Goal: Transaction & Acquisition: Purchase product/service

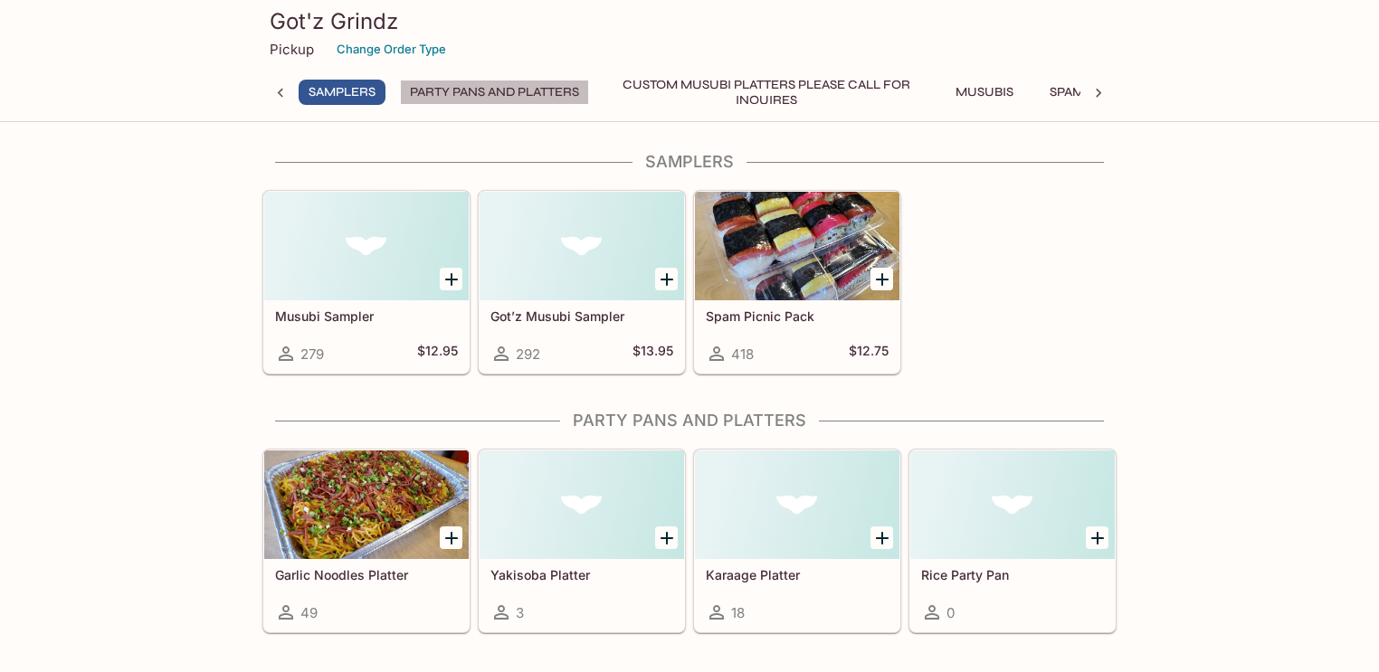
click at [540, 93] on button "Party Pans and Platters" at bounding box center [494, 92] width 189 height 25
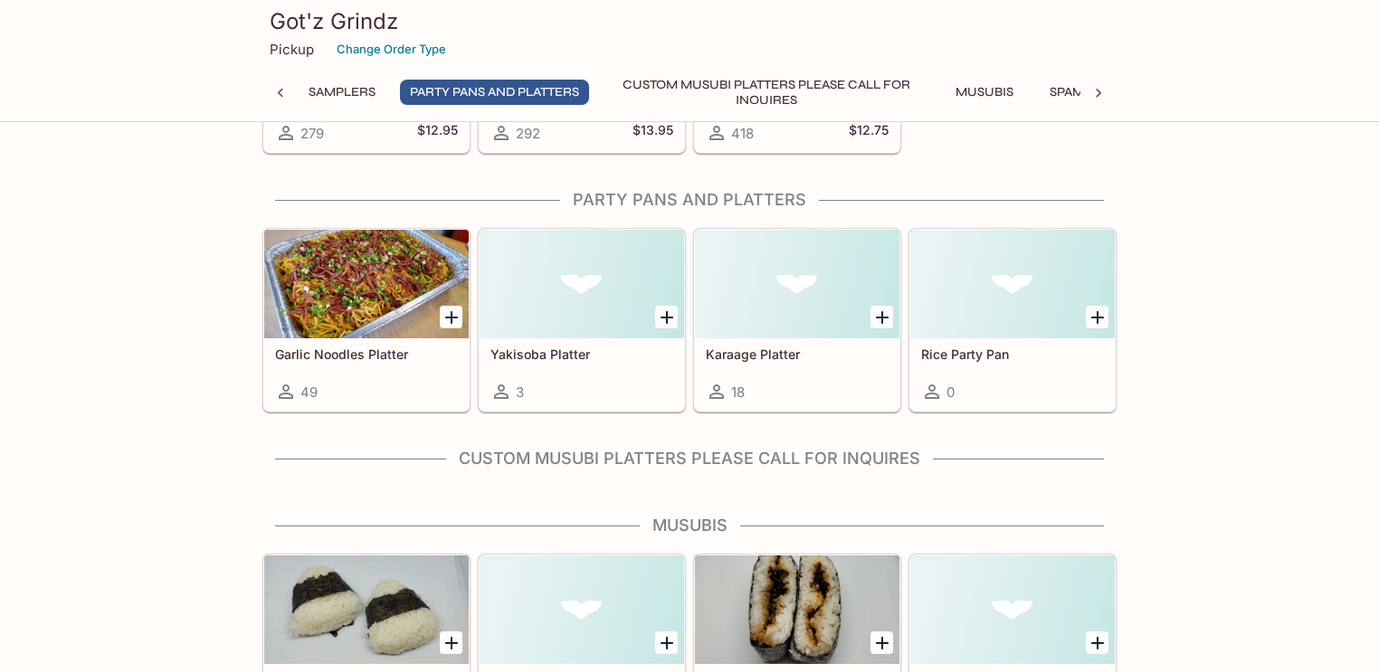
scroll to position [256, 0]
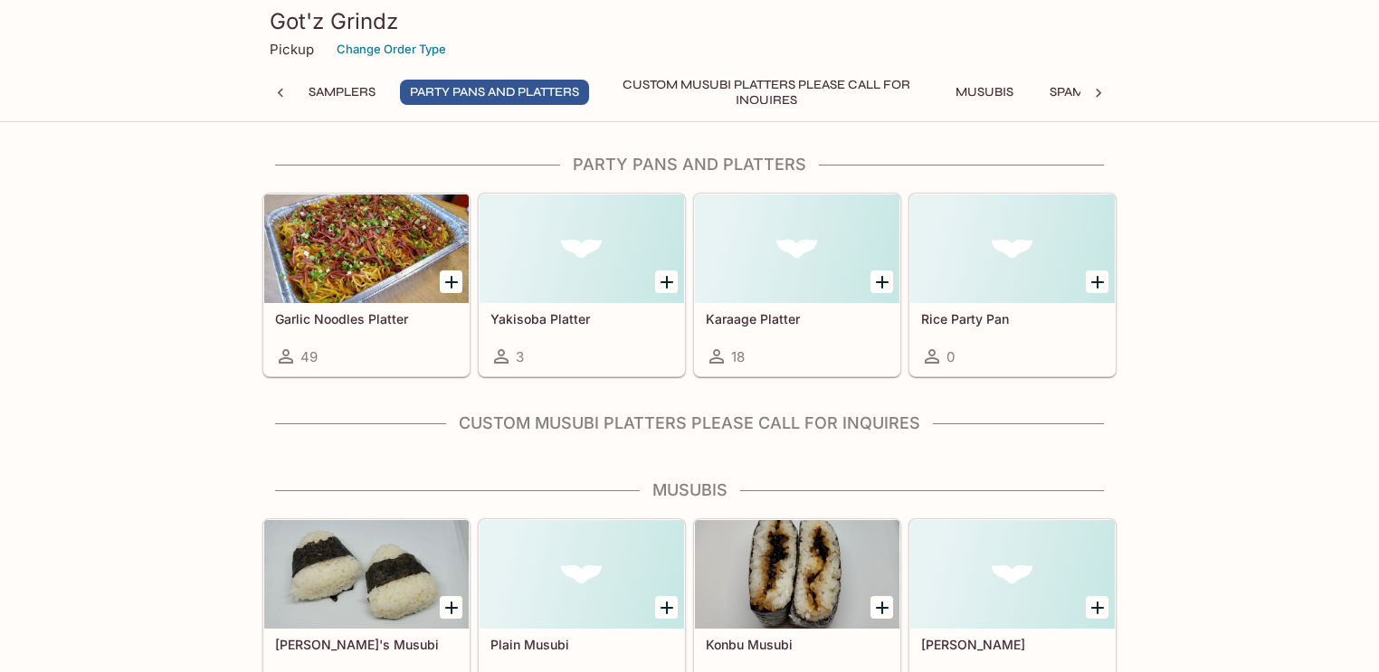
click at [1102, 92] on icon at bounding box center [1098, 93] width 18 height 18
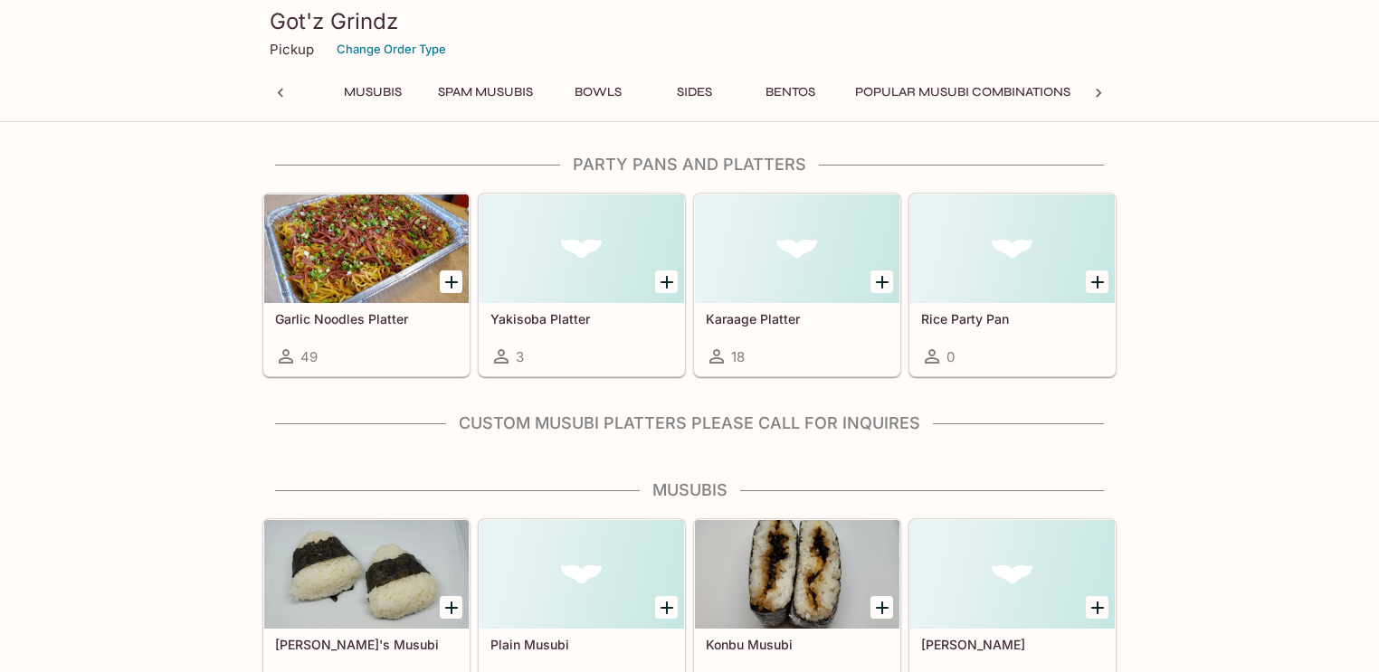
scroll to position [0, 626]
click at [700, 93] on button "Sides" at bounding box center [693, 92] width 81 height 25
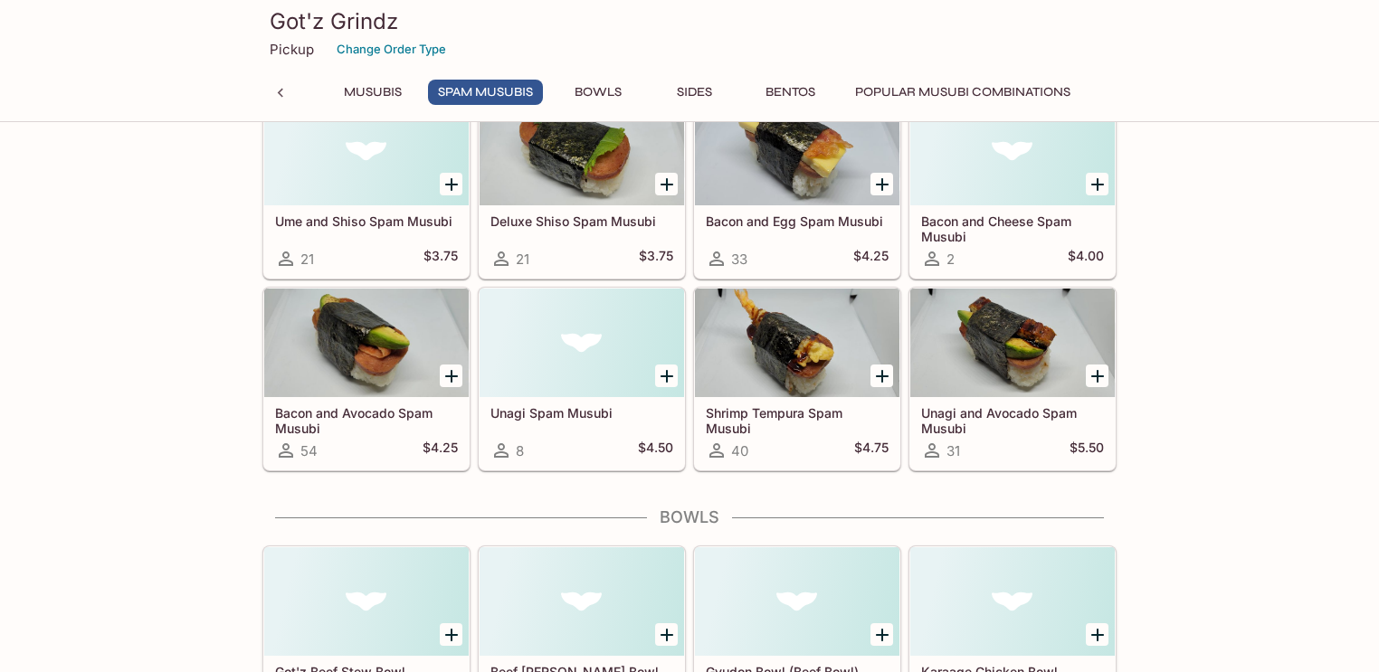
scroll to position [2469, 0]
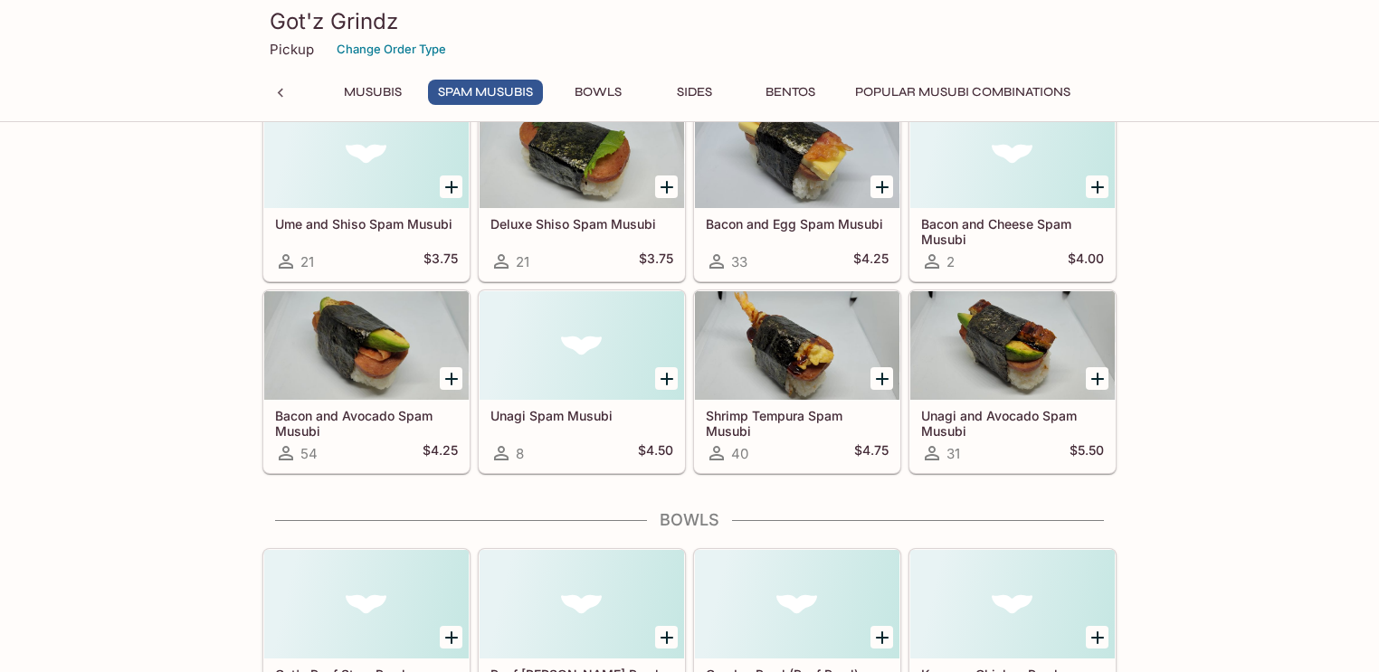
click at [691, 90] on button "Sides" at bounding box center [693, 92] width 81 height 25
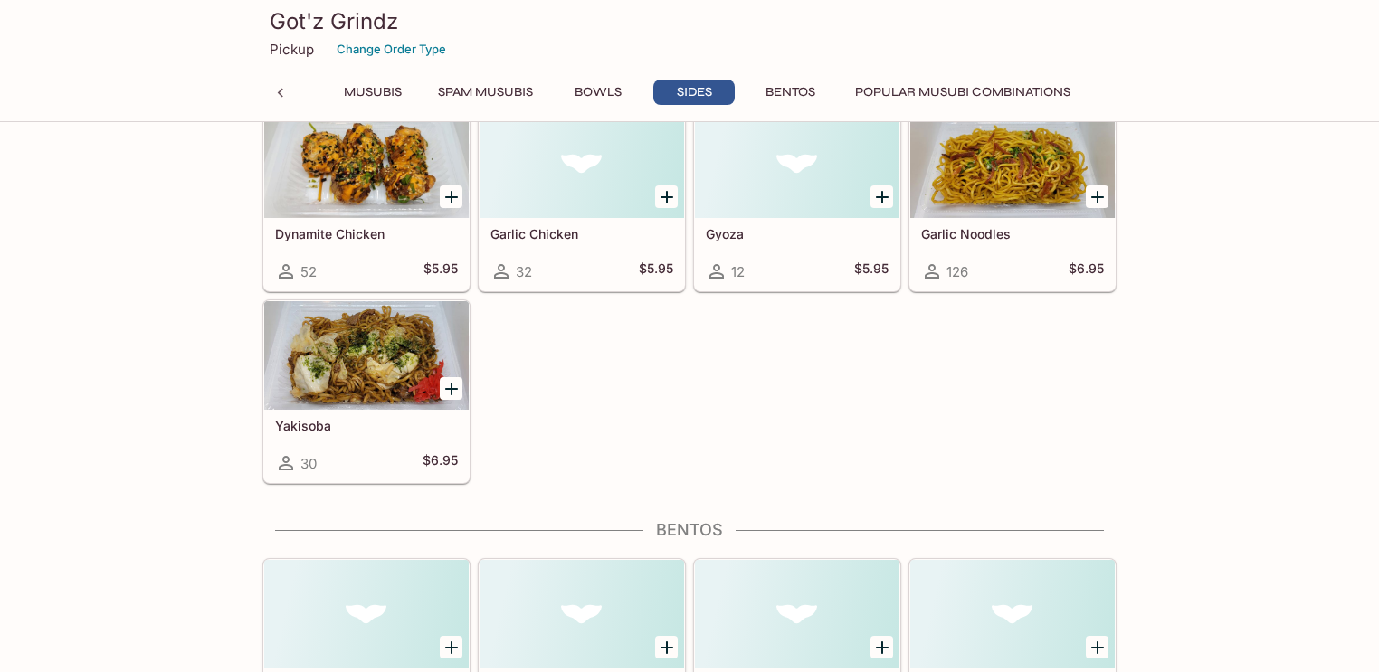
scroll to position [3824, 0]
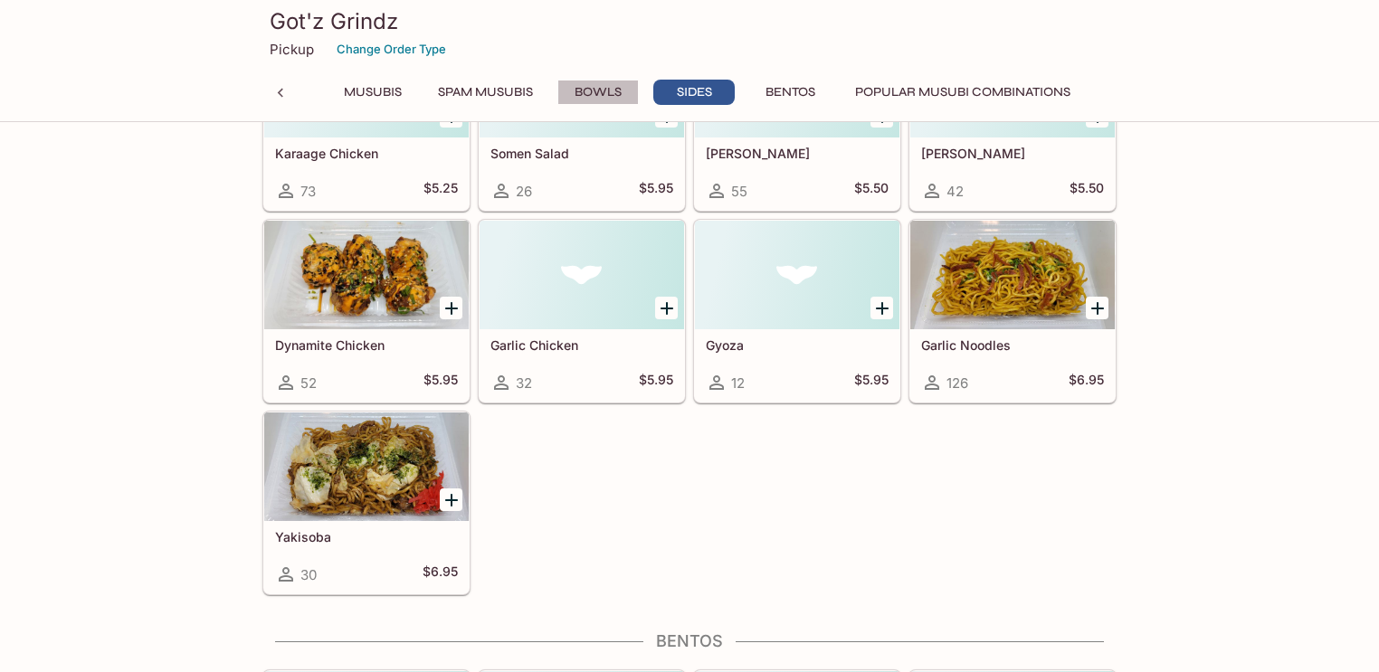
click at [593, 90] on button "Bowls" at bounding box center [597, 92] width 81 height 25
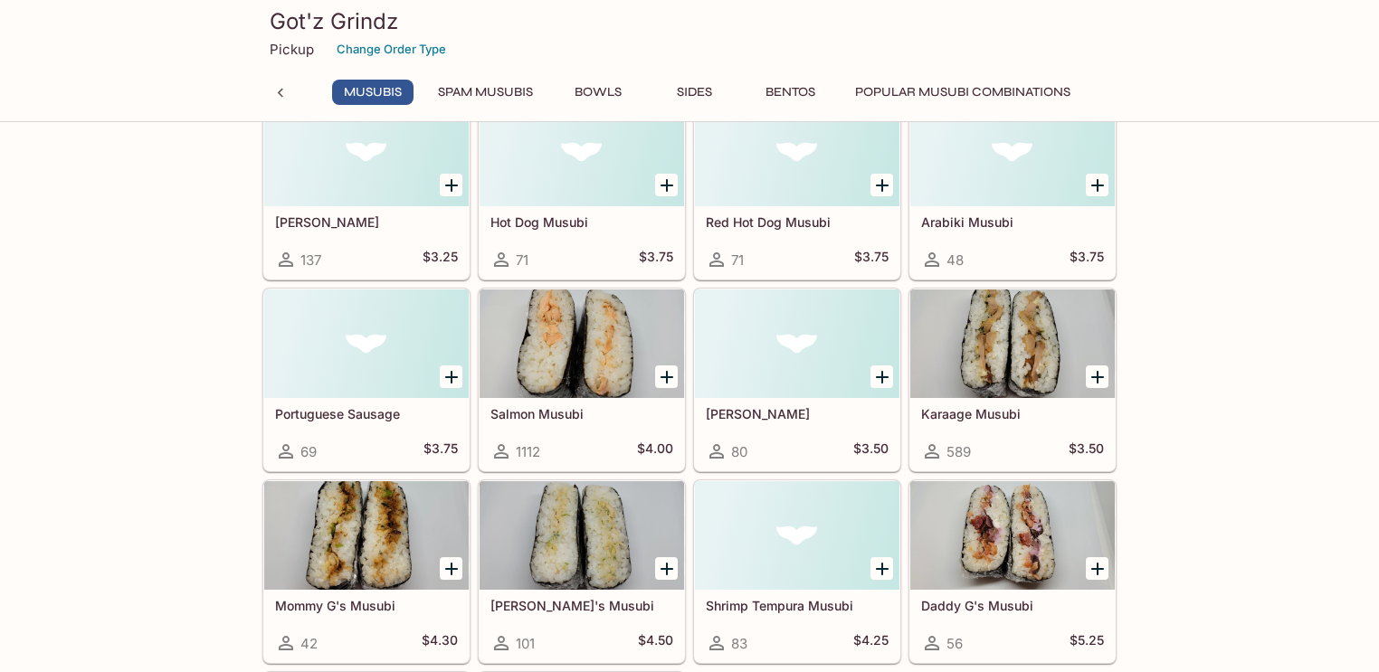
scroll to position [1057, 0]
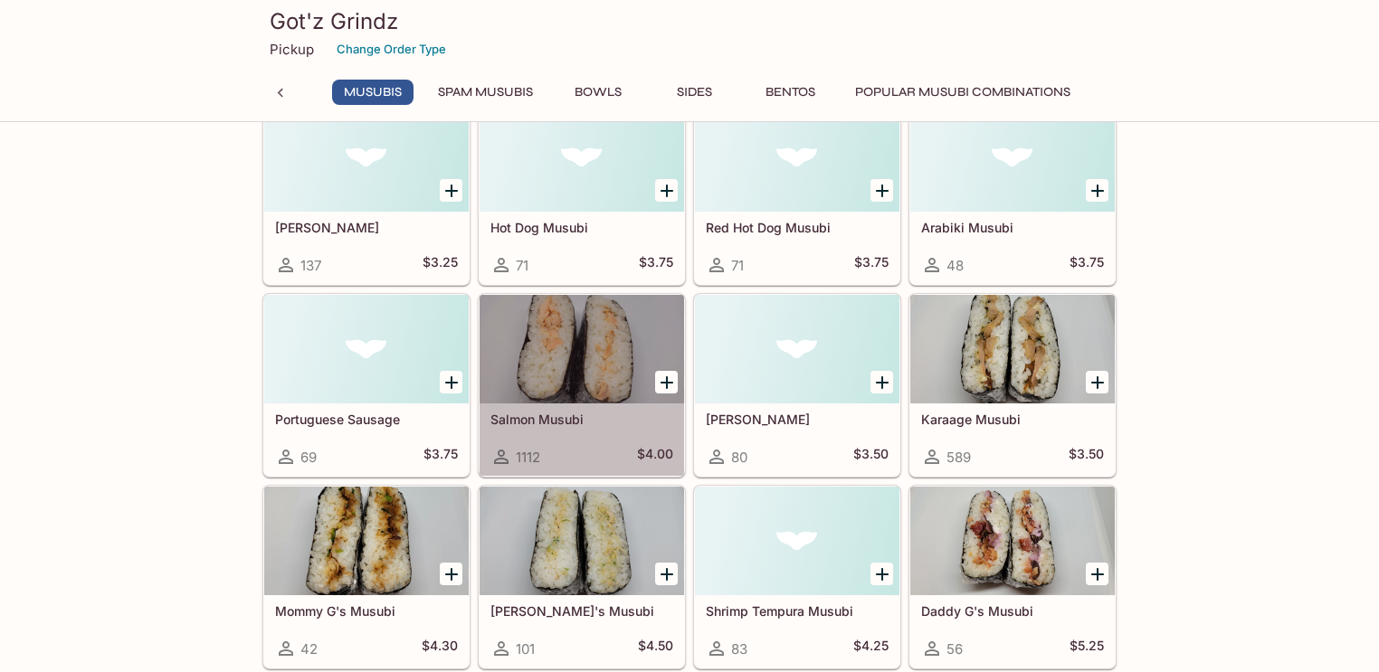
click at [600, 355] on div at bounding box center [581, 349] width 204 height 109
